Goal: Find specific page/section: Find specific page/section

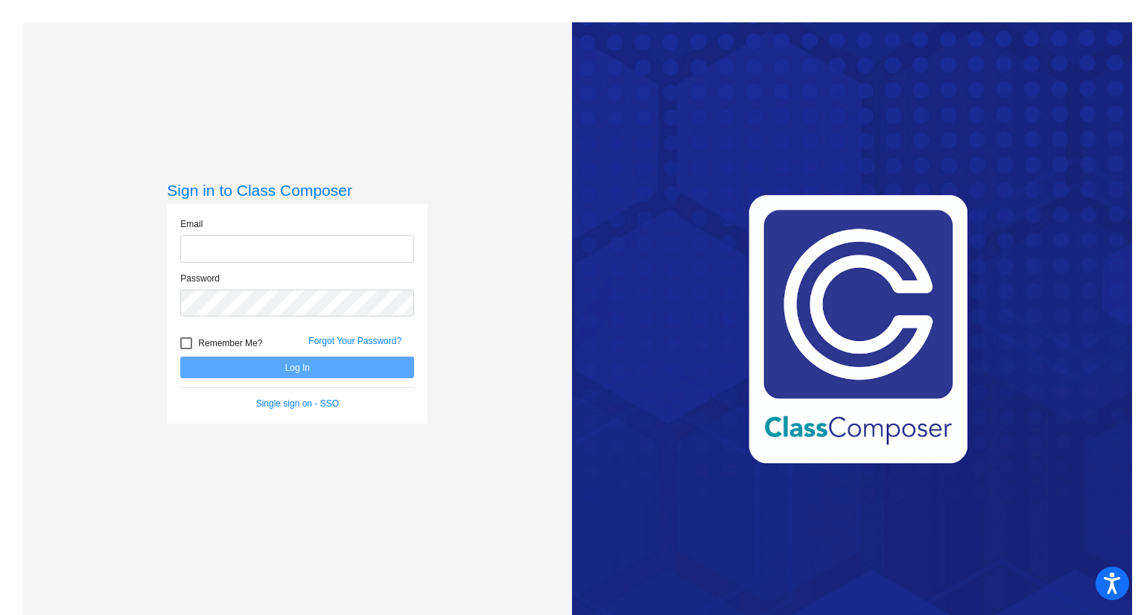
type input "[PERSON_NAME][EMAIL_ADDRESS][PERSON_NAME][DOMAIN_NAME]"
click at [303, 373] on button "Log In" at bounding box center [297, 368] width 234 height 22
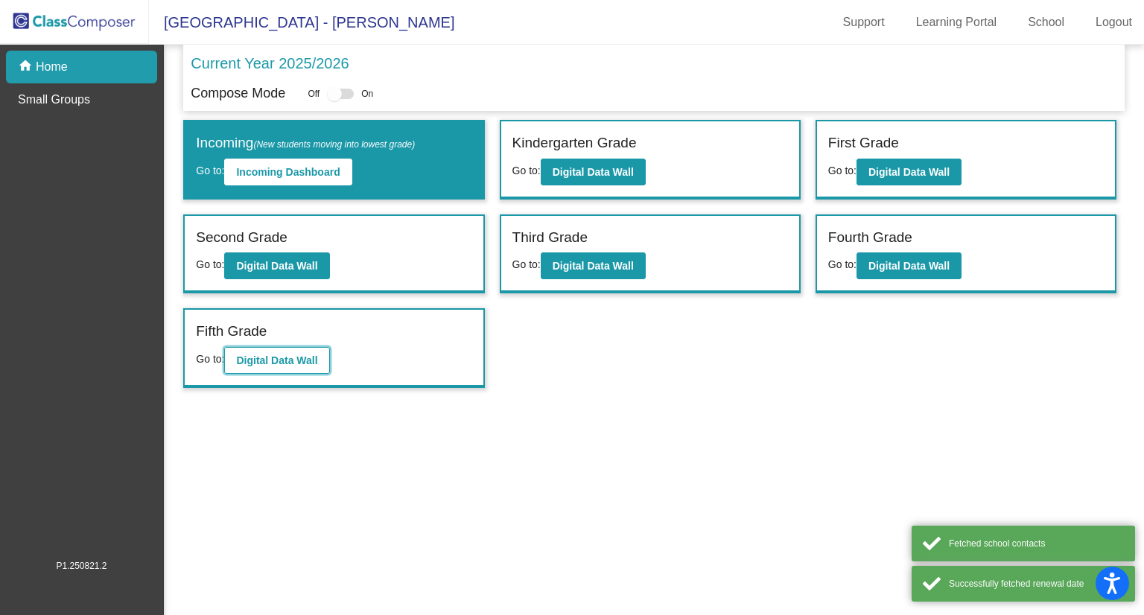
click at [282, 354] on b "Digital Data Wall" at bounding box center [276, 360] width 81 height 12
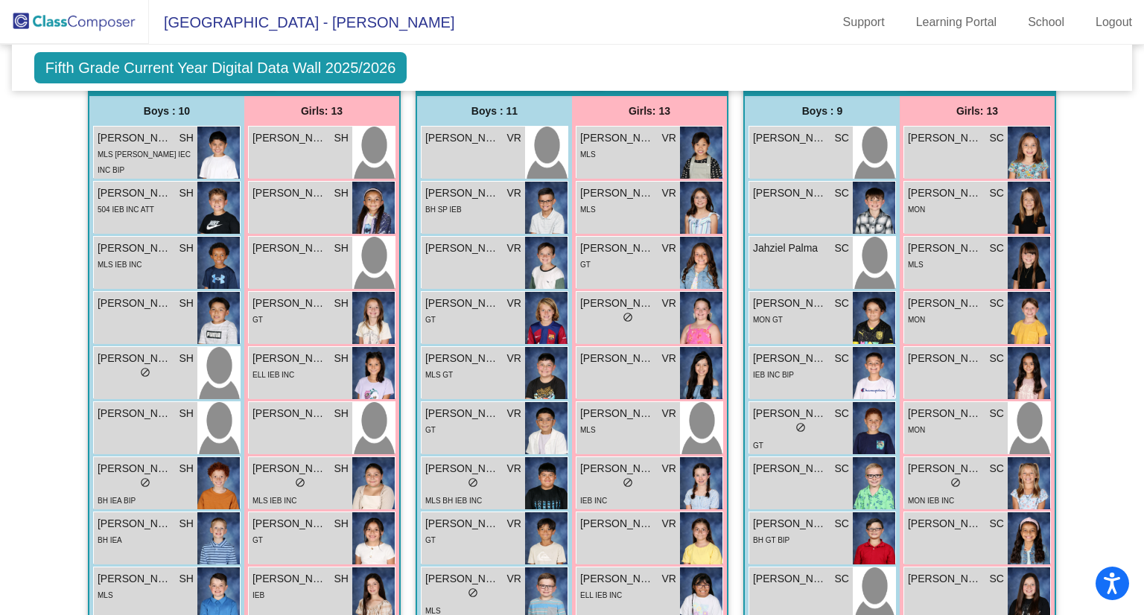
scroll to position [380, 0]
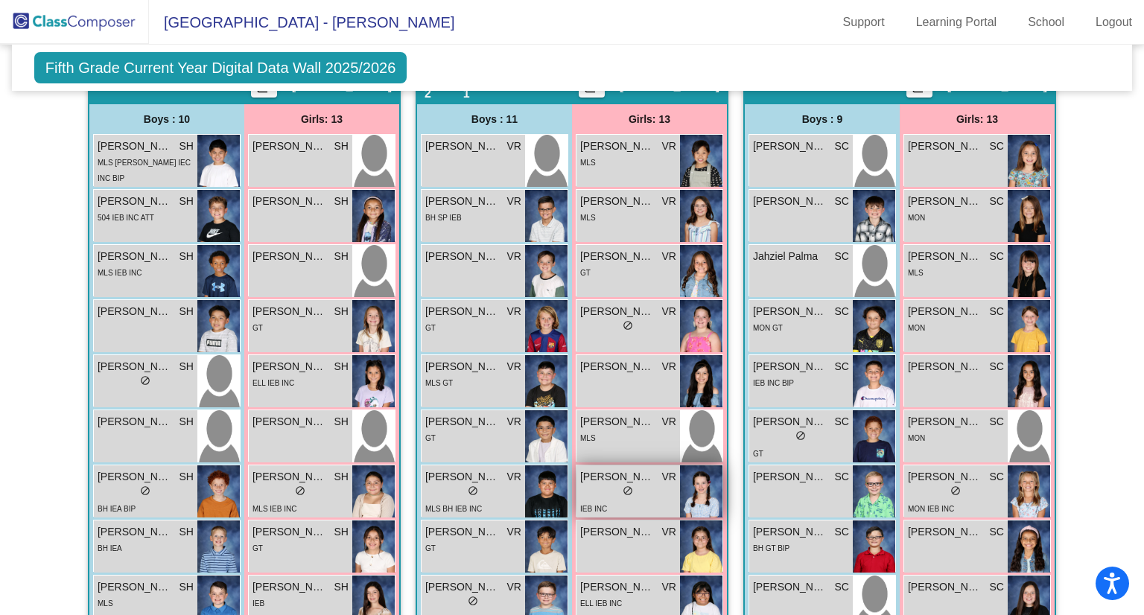
click at [608, 475] on span "[PERSON_NAME]" at bounding box center [617, 477] width 74 height 16
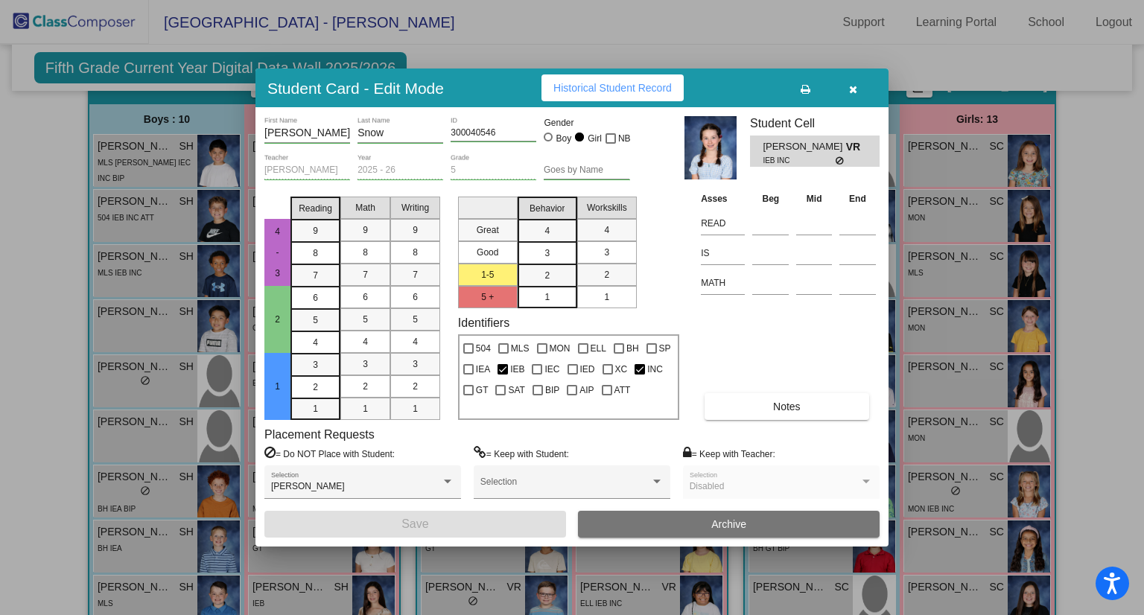
click at [611, 92] on span "Historical Student Record" at bounding box center [612, 88] width 118 height 12
